Goal: Task Accomplishment & Management: Manage account settings

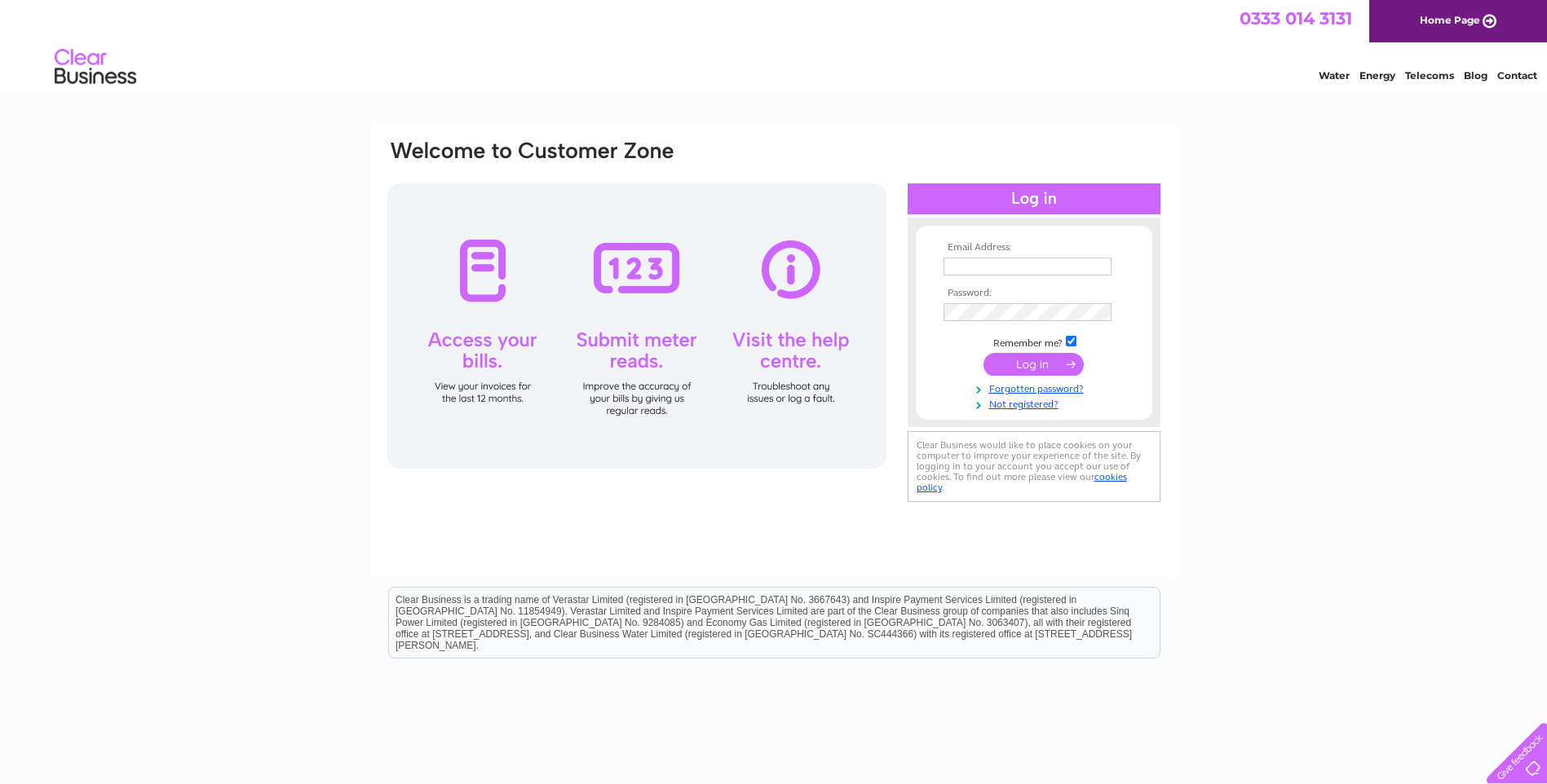
type input "[PERSON_NAME][EMAIL_ADDRESS][DOMAIN_NAME]"
click at [1026, 358] on input "submit" at bounding box center [1033, 364] width 100 height 23
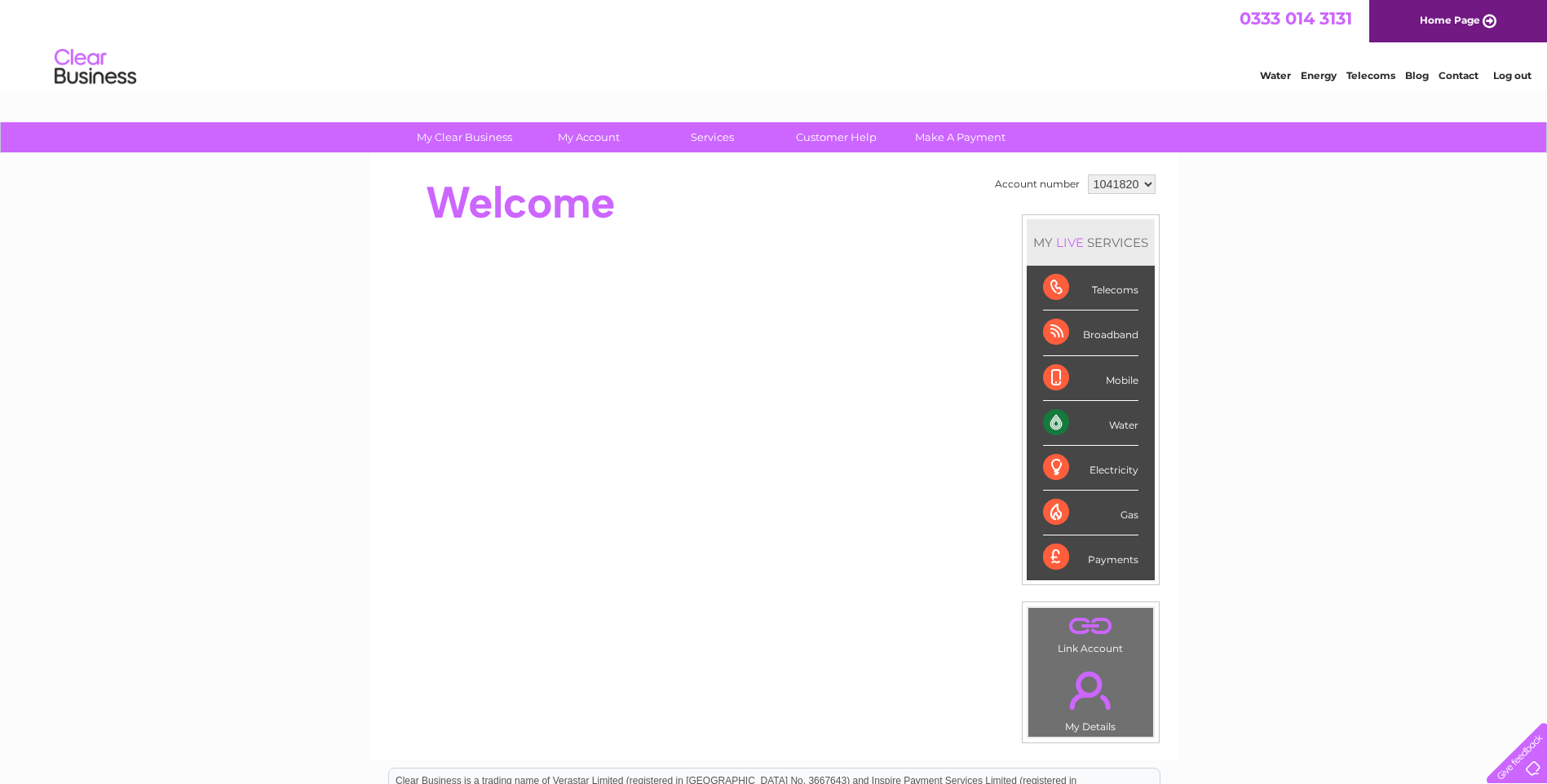
click at [1081, 426] on div "Water" at bounding box center [1090, 423] width 96 height 45
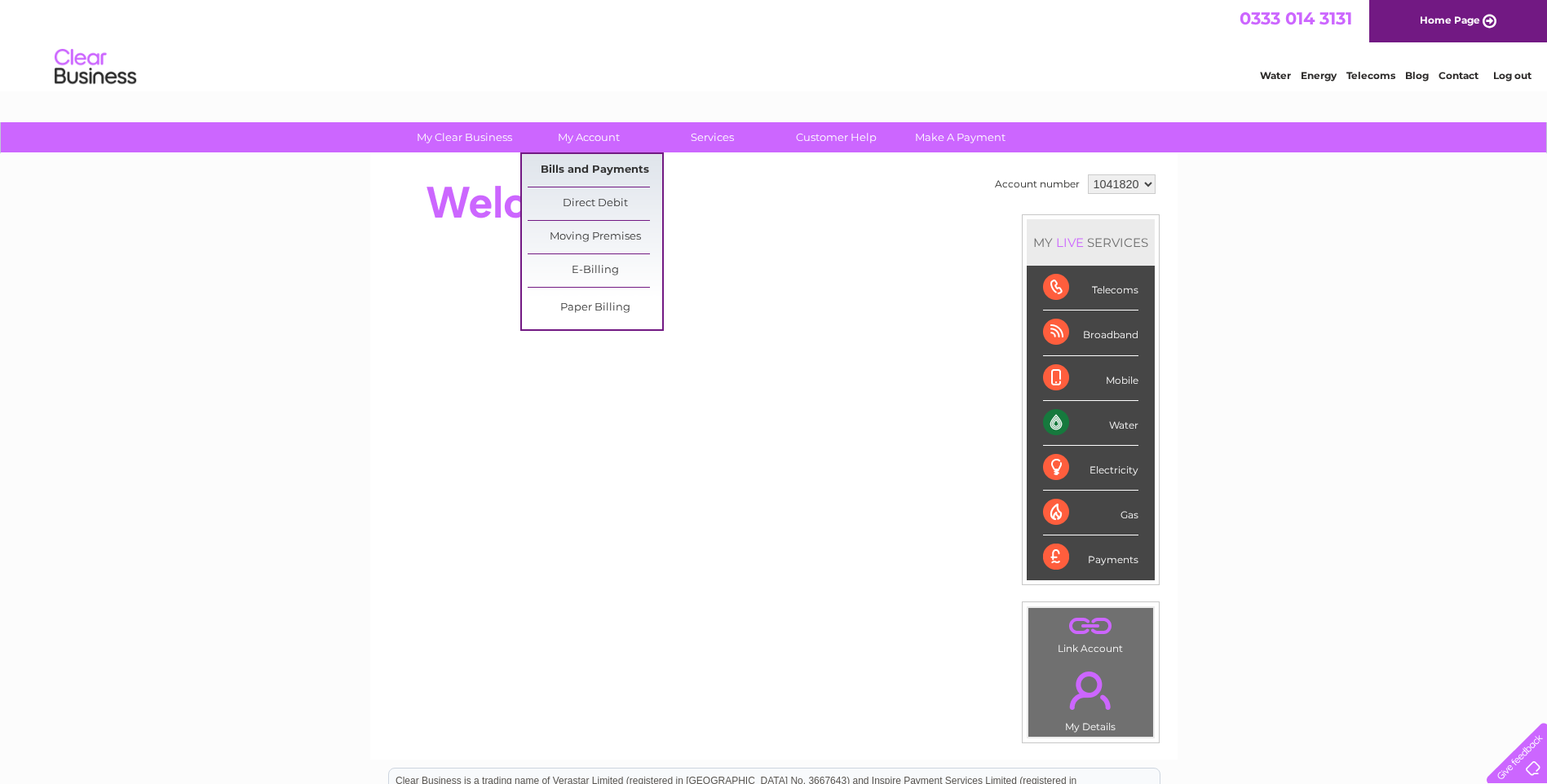
click at [576, 160] on link "Bills and Payments" at bounding box center [595, 170] width 135 height 33
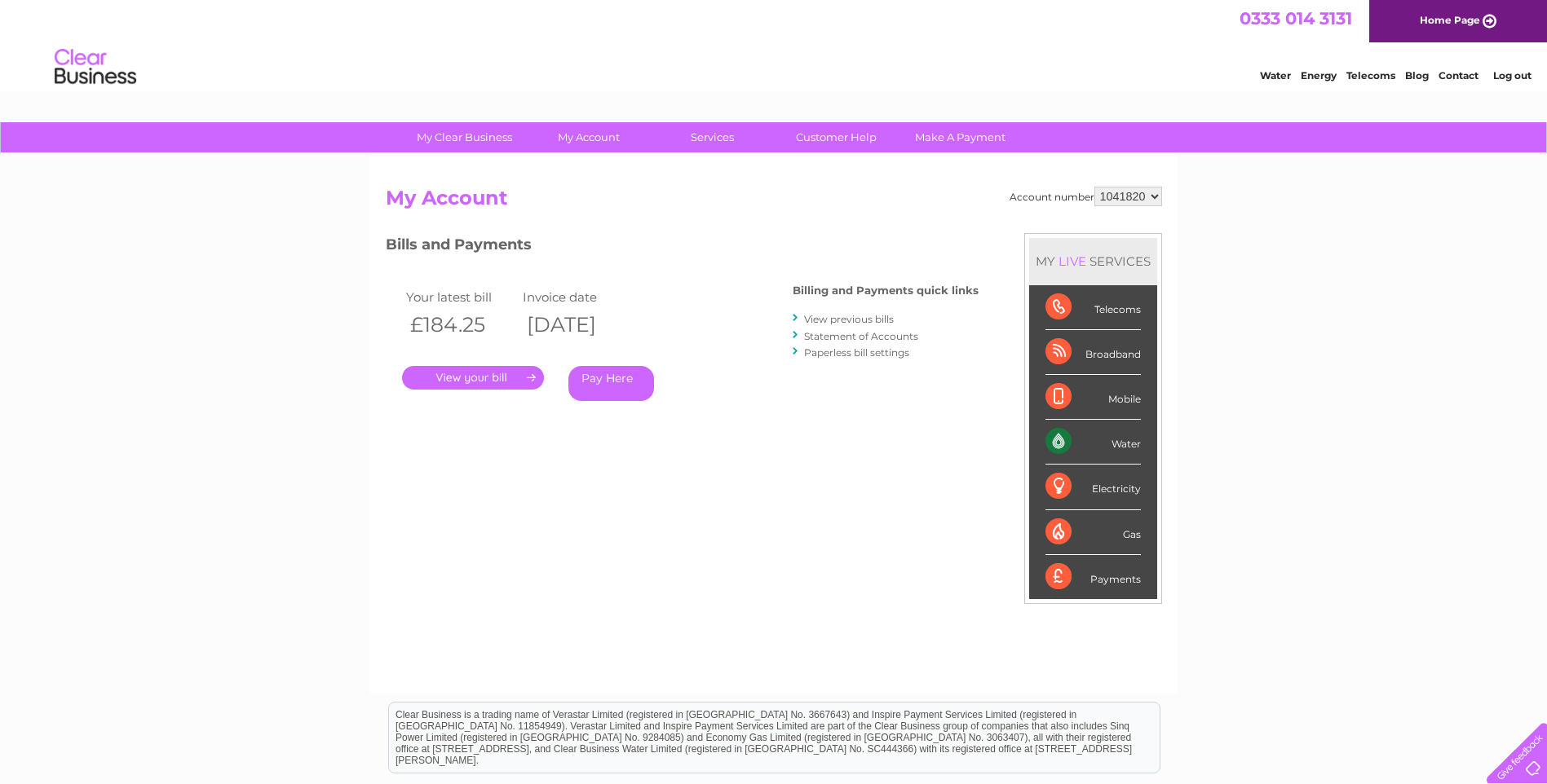
click at [505, 377] on link "." at bounding box center [473, 377] width 142 height 24
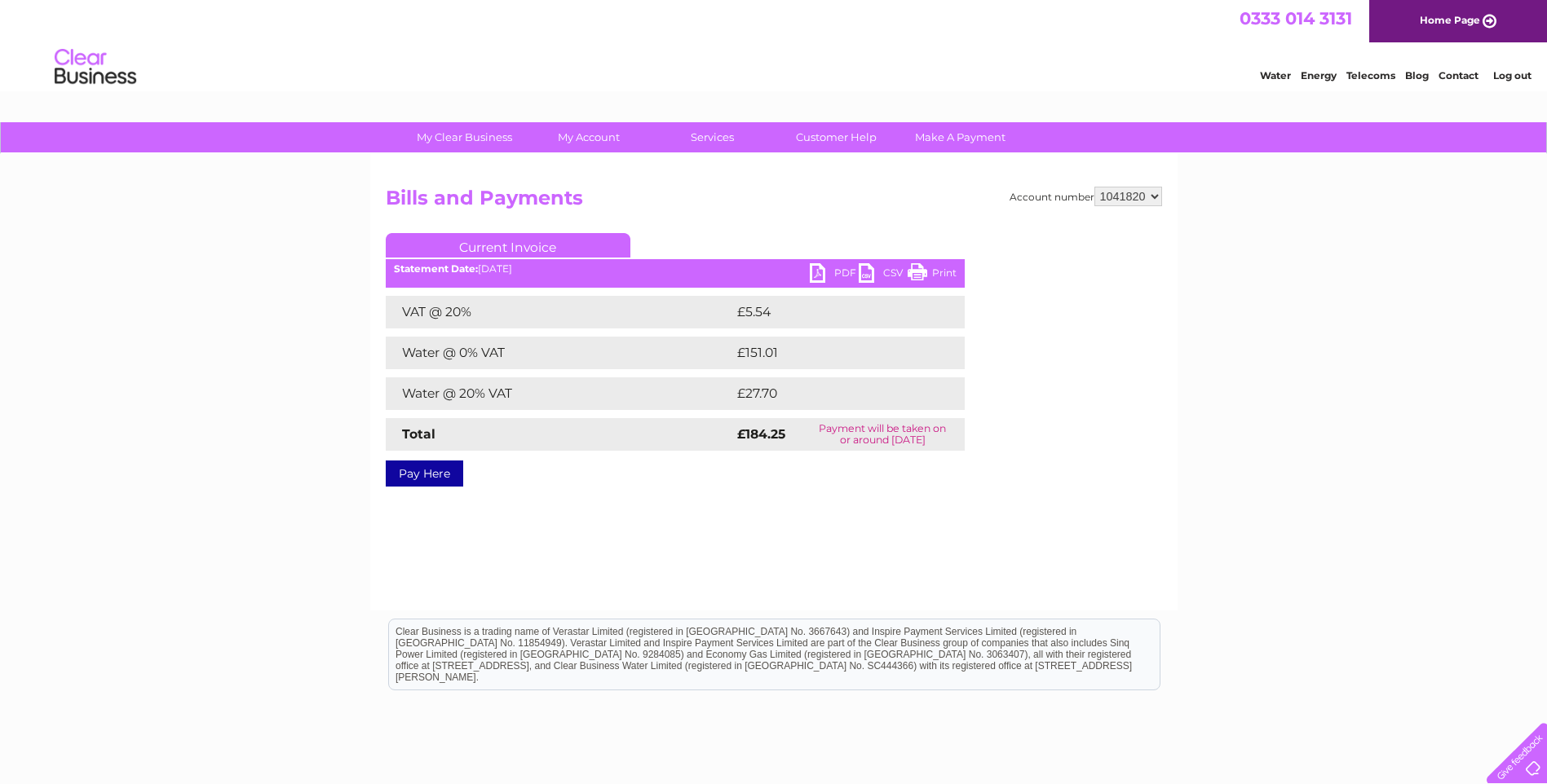
click at [817, 269] on link "PDF" at bounding box center [834, 275] width 49 height 24
click at [1516, 77] on link "Log out" at bounding box center [1512, 75] width 38 height 12
